Goal: Information Seeking & Learning: Find specific page/section

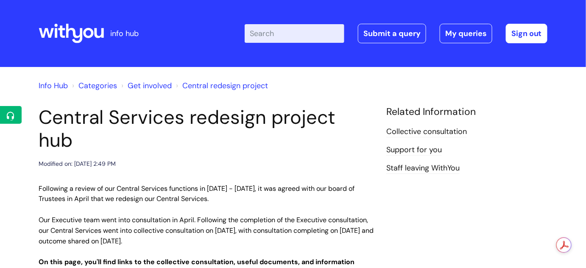
click at [269, 36] on input "Enter your search term here..." at bounding box center [295, 33] width 100 height 19
type input "with you weekly"
click button "Search" at bounding box center [0, 0] width 0 height 0
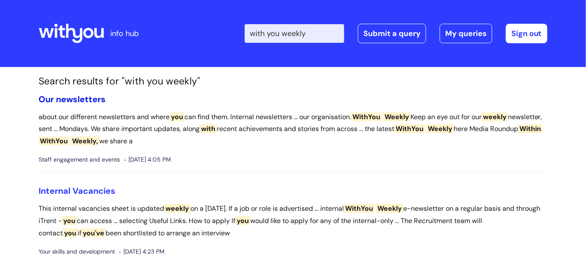
click at [95, 102] on link "Our newsletters" at bounding box center [72, 99] width 67 height 11
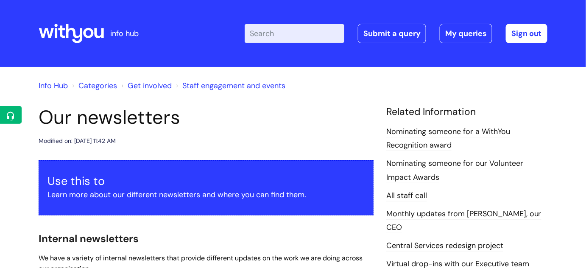
click at [287, 39] on input "Enter your search term here..." at bounding box center [295, 33] width 100 height 19
type input "with you weekly"
click button "Search" at bounding box center [0, 0] width 0 height 0
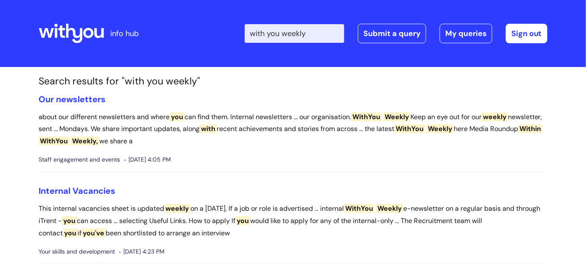
click at [518, 133] on span "Within" at bounding box center [530, 128] width 24 height 9
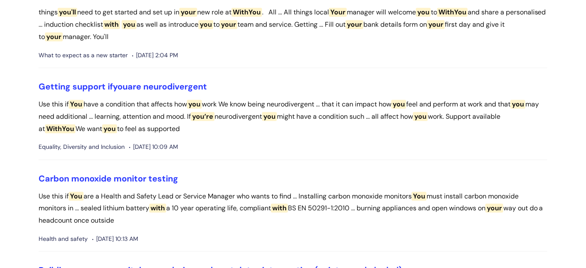
scroll to position [592, 0]
